Goal: Find specific fact: Find specific fact

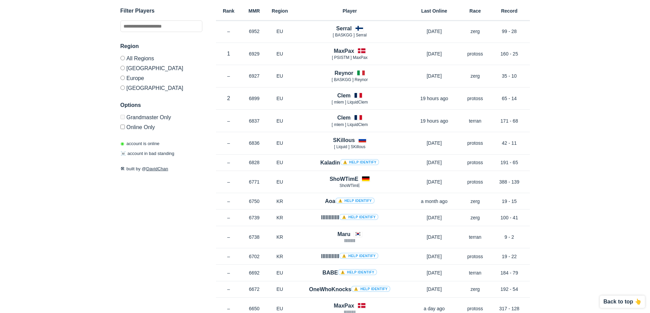
scroll to position [102, 0]
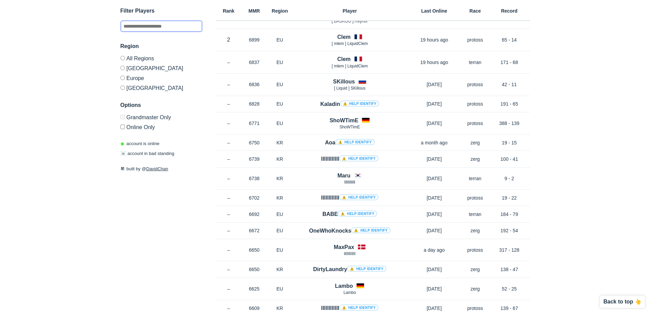
click at [185, 25] on input "text" at bounding box center [161, 26] width 82 height 12
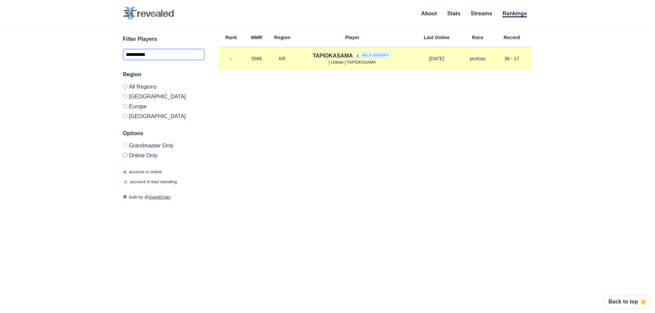
type input "**********"
click at [334, 57] on h4 "TAPIOKASAMA ⚠️ Help identify" at bounding box center [351, 56] width 79 height 8
click at [329, 59] on h4 "TAPIOKASAMA ⚠️ Help identify" at bounding box center [351, 56] width 79 height 8
click at [317, 58] on h4 "TAPIOKASAMA ⚠️ Help identify" at bounding box center [351, 56] width 79 height 8
click at [315, 53] on h4 "TAPIOKASAMA ⚠️ Help identify" at bounding box center [351, 56] width 79 height 8
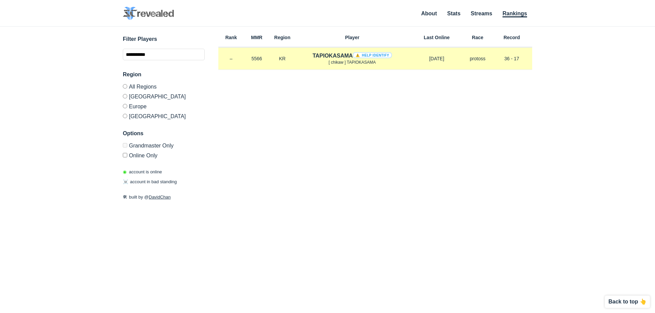
click at [315, 53] on h4 "TAPIOKASAMA ⚠️ Help identify" at bounding box center [351, 56] width 79 height 8
click at [298, 59] on div "TAPIOKASAMA ⚠️ Help identify [ chikaw ] TAPIOKASAMA" at bounding box center [352, 59] width 114 height 14
click at [265, 59] on p "5566" at bounding box center [257, 58] width 26 height 7
